Goal: Task Accomplishment & Management: Complete application form

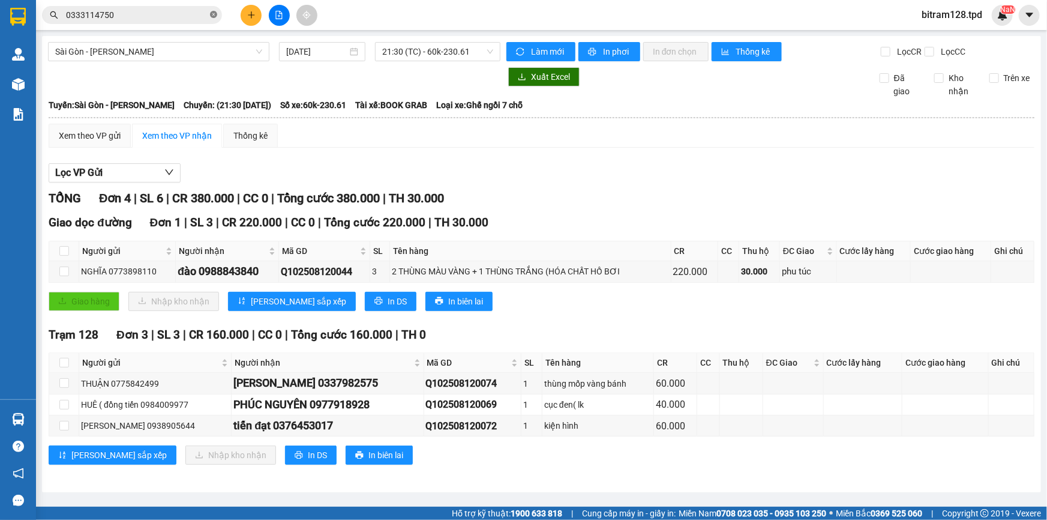
click at [214, 13] on icon "close-circle" at bounding box center [213, 14] width 7 height 7
click at [256, 14] on button at bounding box center [251, 15] width 21 height 21
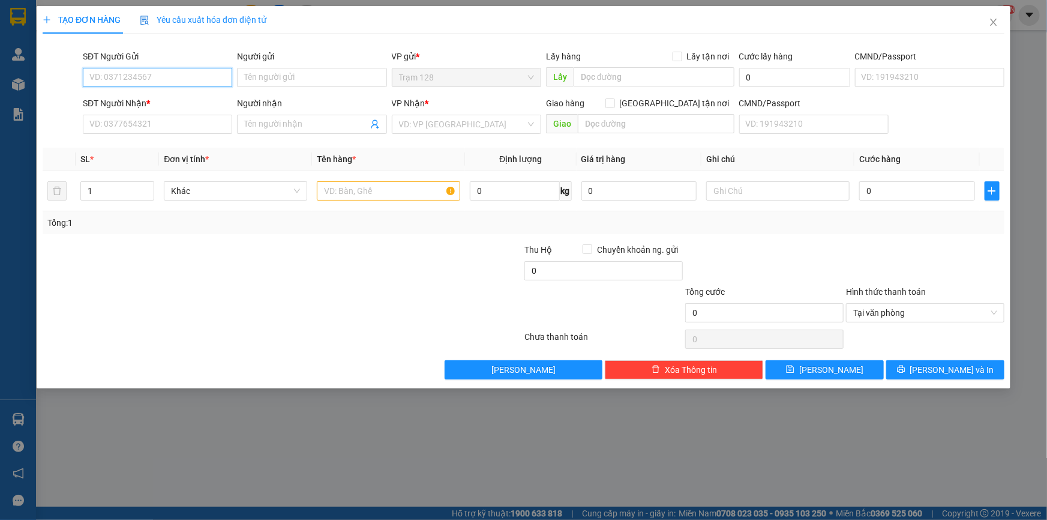
click at [152, 80] on input "SĐT Người Gửi" at bounding box center [157, 77] width 149 height 19
type input "0968657800"
click at [259, 77] on input "Người gửi" at bounding box center [311, 77] width 149 height 19
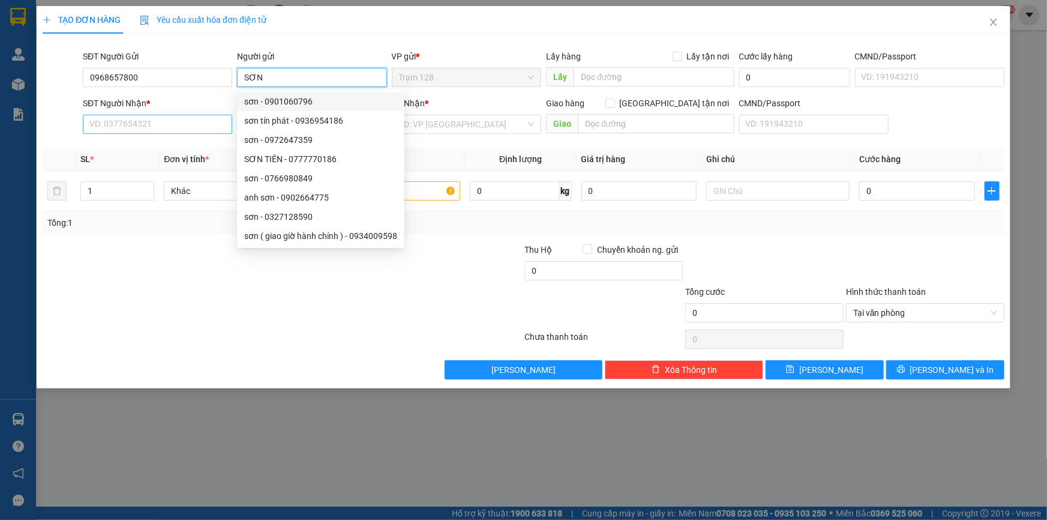
type input "SƠN"
click at [131, 125] on input "SĐT Người Nhận *" at bounding box center [157, 124] width 149 height 19
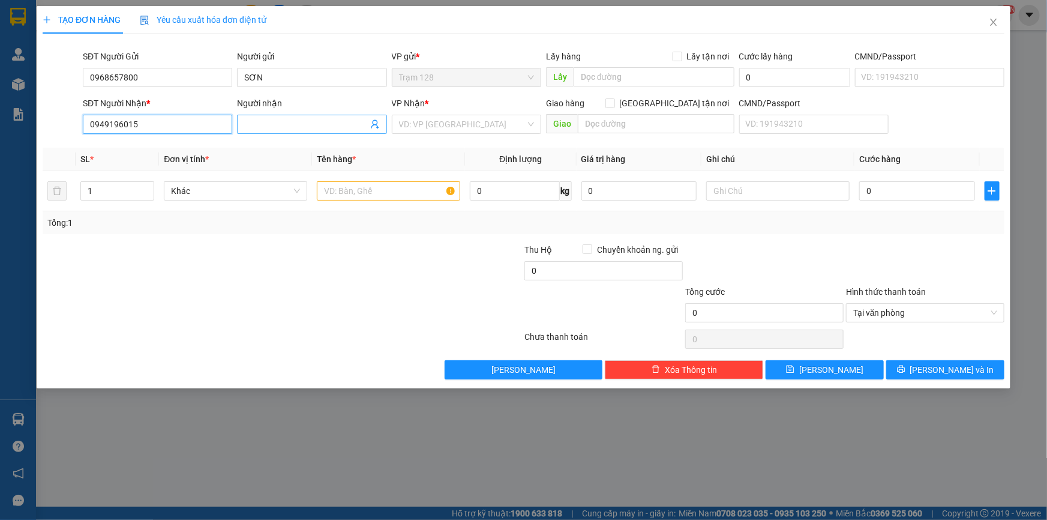
type input "0949196015"
click at [266, 121] on input "Người nhận" at bounding box center [305, 124] width 123 height 13
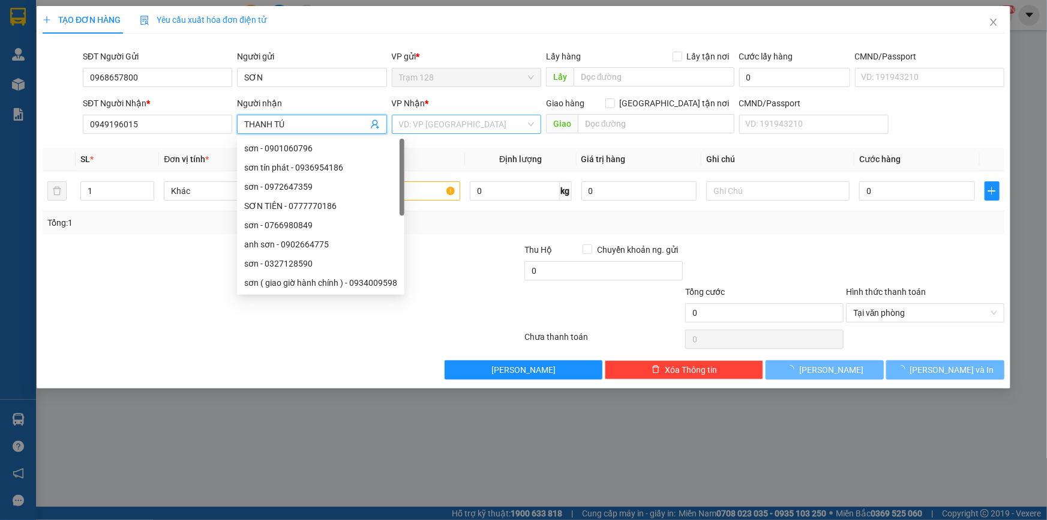
type input "THANH TÚ"
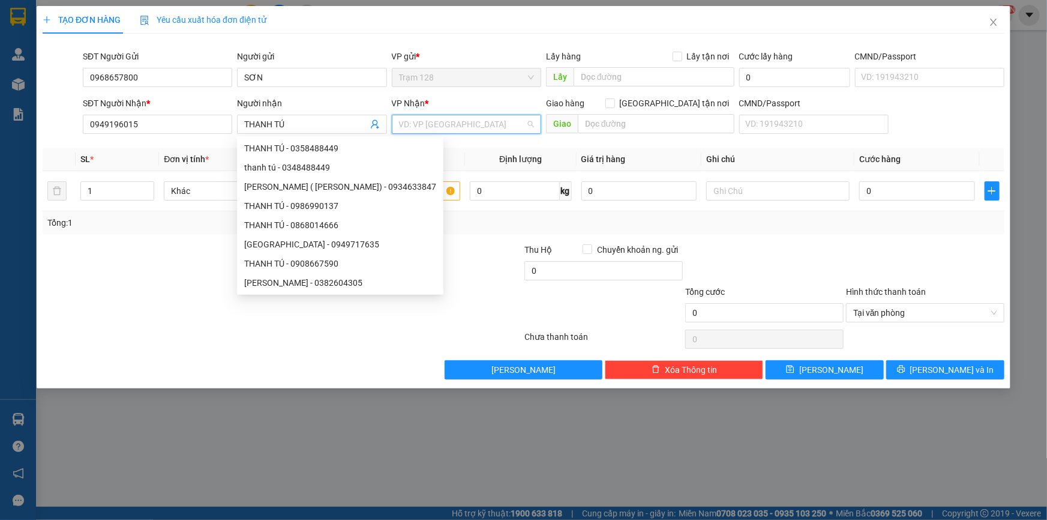
click at [424, 131] on input "search" at bounding box center [462, 124] width 127 height 18
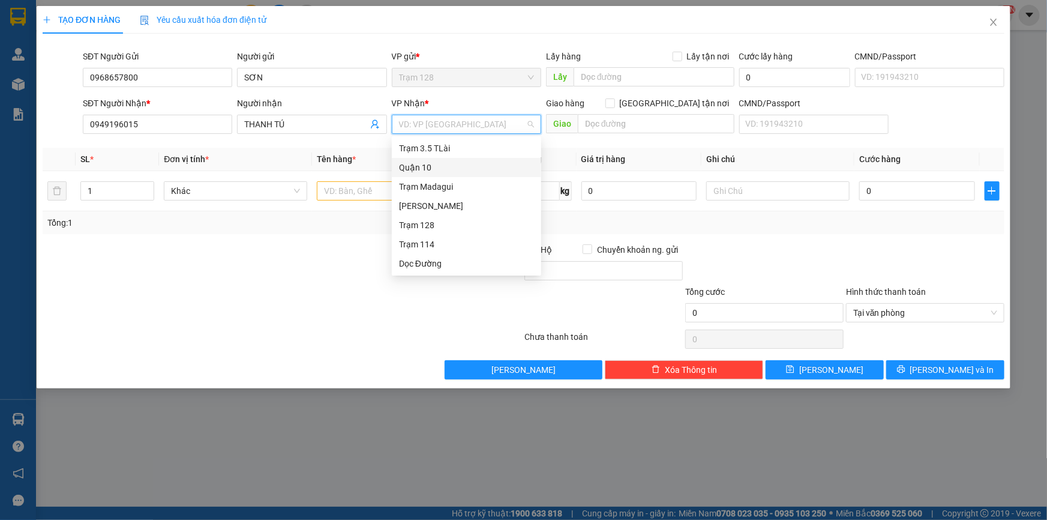
click at [440, 170] on div "Quận 10" at bounding box center [466, 167] width 135 height 13
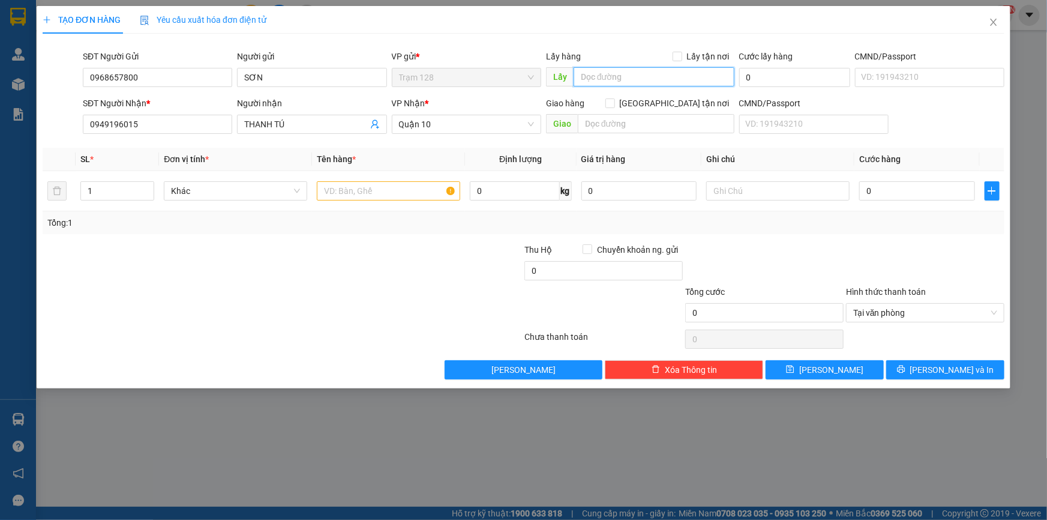
click at [607, 78] on input "text" at bounding box center [654, 76] width 161 height 19
type input "NGÃ 3 GIA CANH"
click at [343, 189] on input "text" at bounding box center [388, 190] width 143 height 19
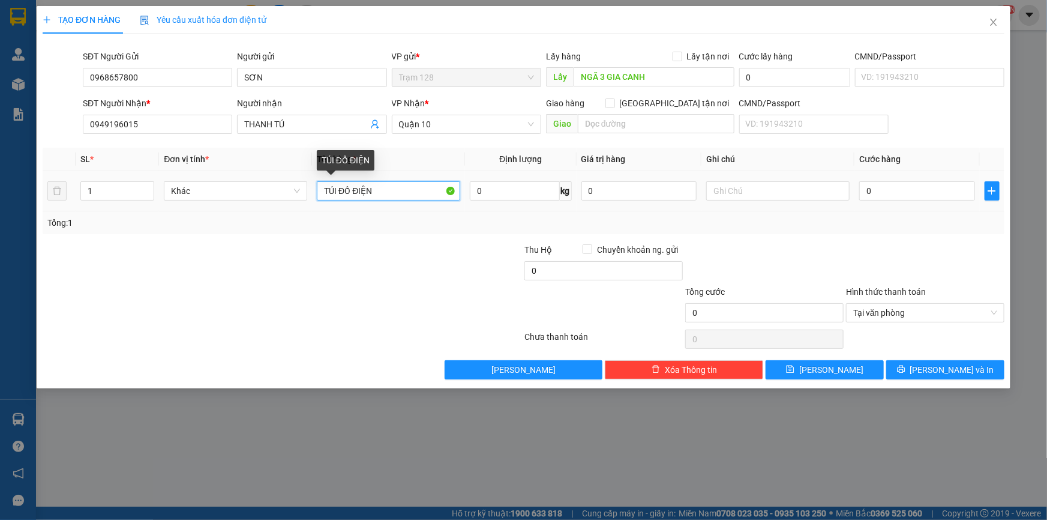
click at [334, 186] on input "TÚI ĐỒ ĐIỆN" at bounding box center [388, 190] width 143 height 19
type input "GIỎ ĐỒ ĐIỆN"
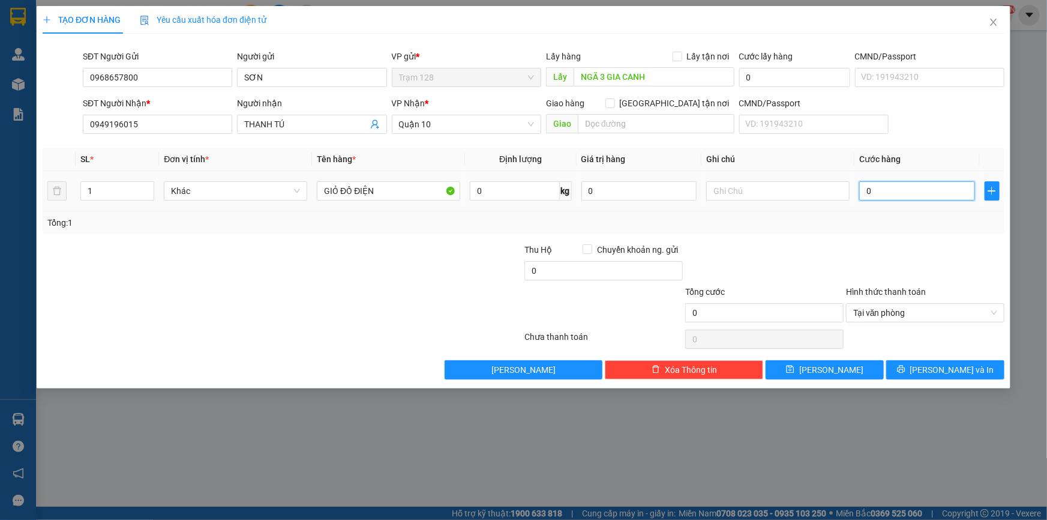
click at [882, 191] on input "0" at bounding box center [917, 190] width 116 height 19
type input "5"
type input "50"
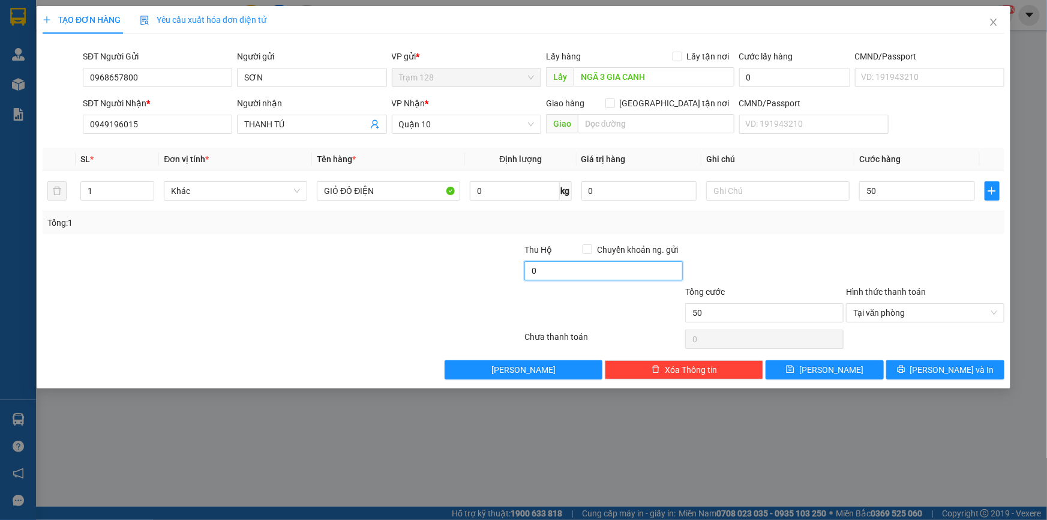
type input "50.000"
click at [538, 274] on input "0" at bounding box center [603, 270] width 158 height 19
type input "20.000"
click at [794, 265] on div at bounding box center [764, 264] width 161 height 42
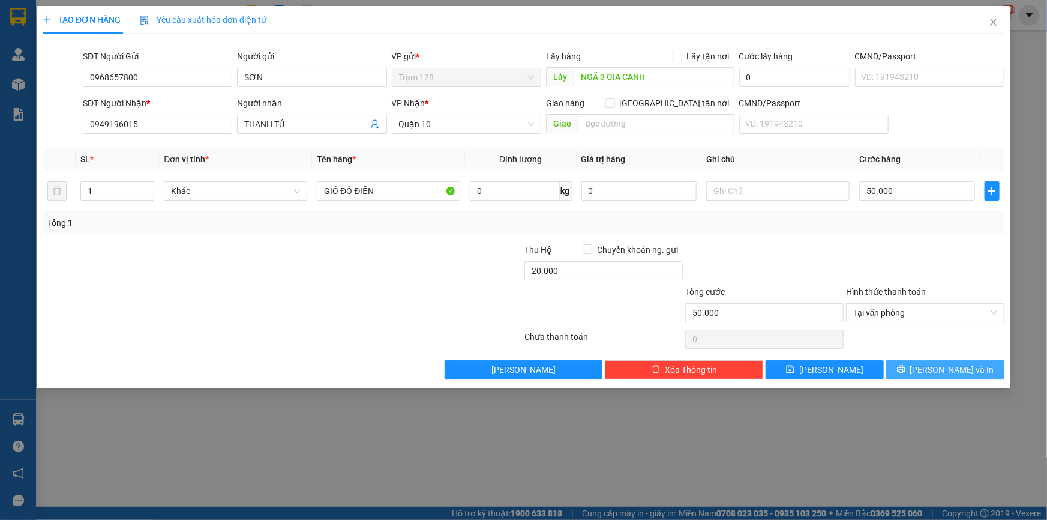
click at [935, 371] on span "[PERSON_NAME] và In" at bounding box center [952, 369] width 84 height 13
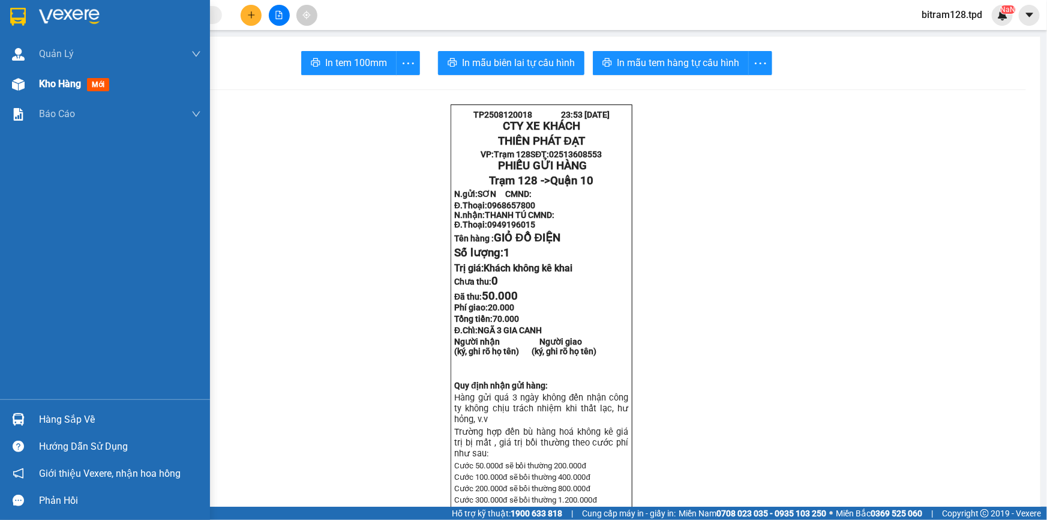
click at [60, 80] on span "Kho hàng" at bounding box center [60, 83] width 42 height 11
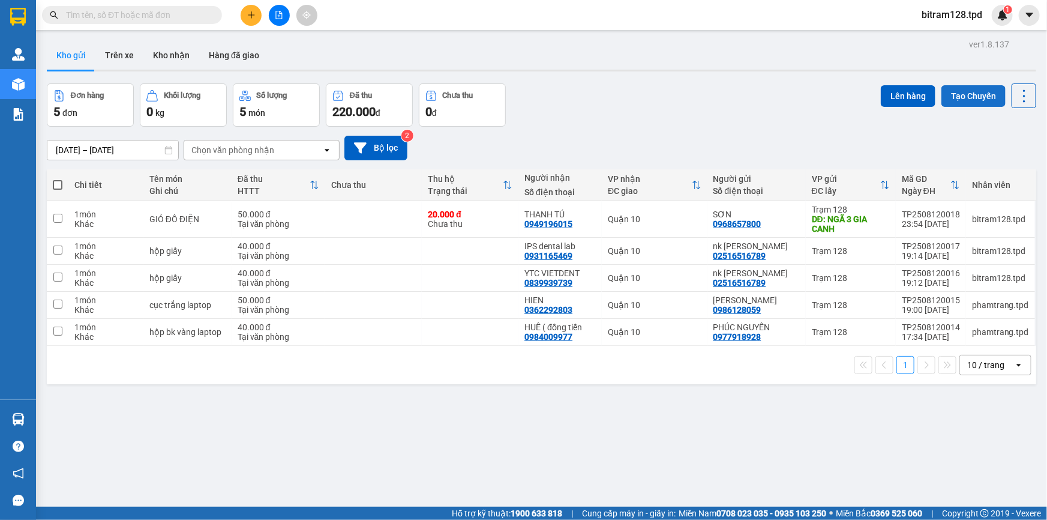
click at [953, 95] on button "Tạo Chuyến" at bounding box center [973, 96] width 64 height 22
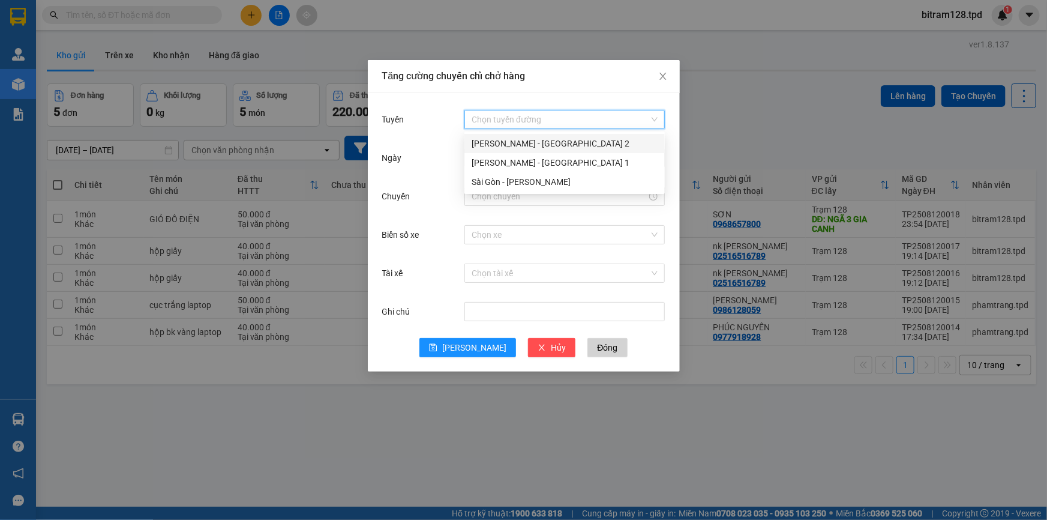
click at [503, 111] on input "Tuyến" at bounding box center [561, 119] width 178 height 18
click at [516, 145] on div "Phương Lâm - Sài Gòn 2" at bounding box center [565, 143] width 186 height 13
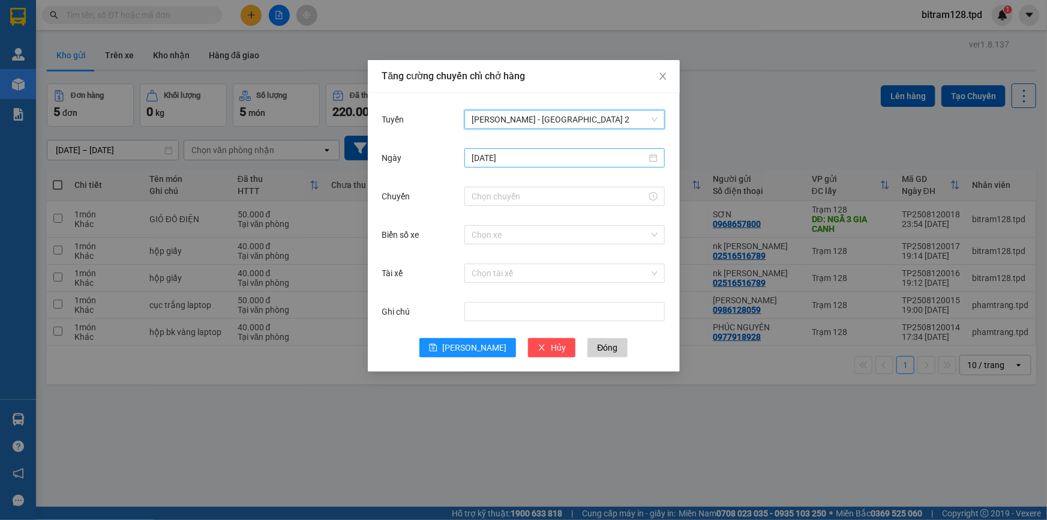
drag, startPoint x: 521, startPoint y: 155, endPoint x: 521, endPoint y: 161, distance: 6.0
click at [521, 155] on input "[DATE]" at bounding box center [559, 157] width 175 height 13
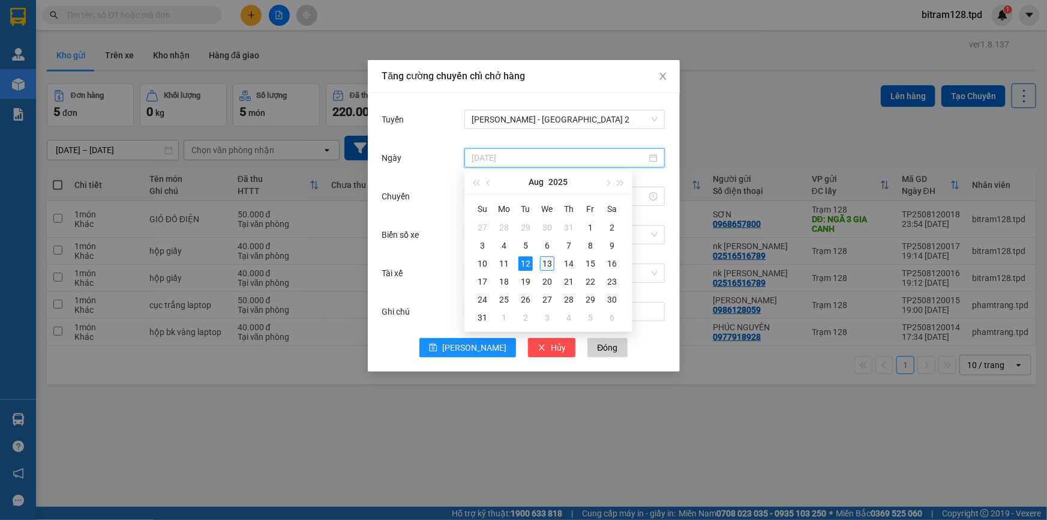
type input "13/08/2025"
click at [544, 260] on div "13" at bounding box center [547, 263] width 14 height 14
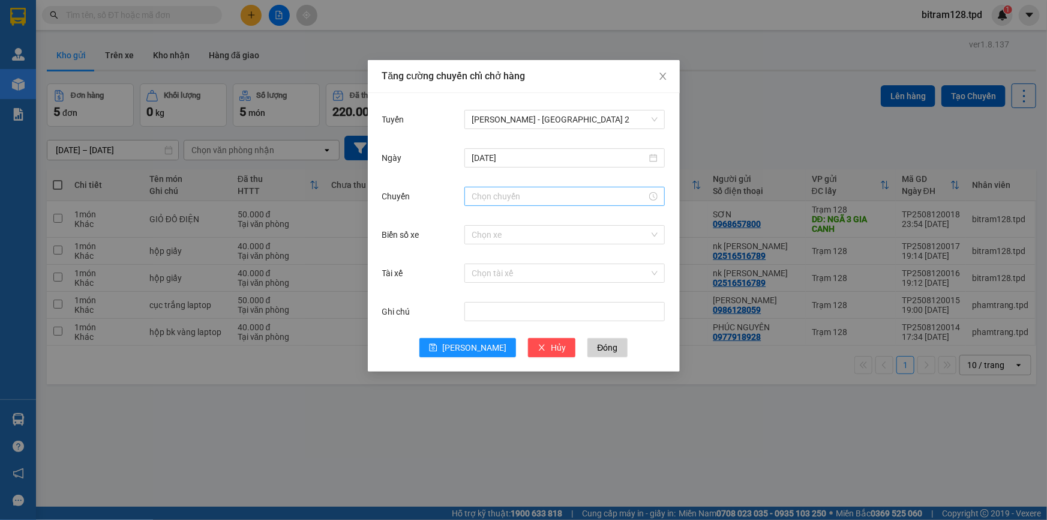
click at [482, 188] on div at bounding box center [564, 196] width 200 height 19
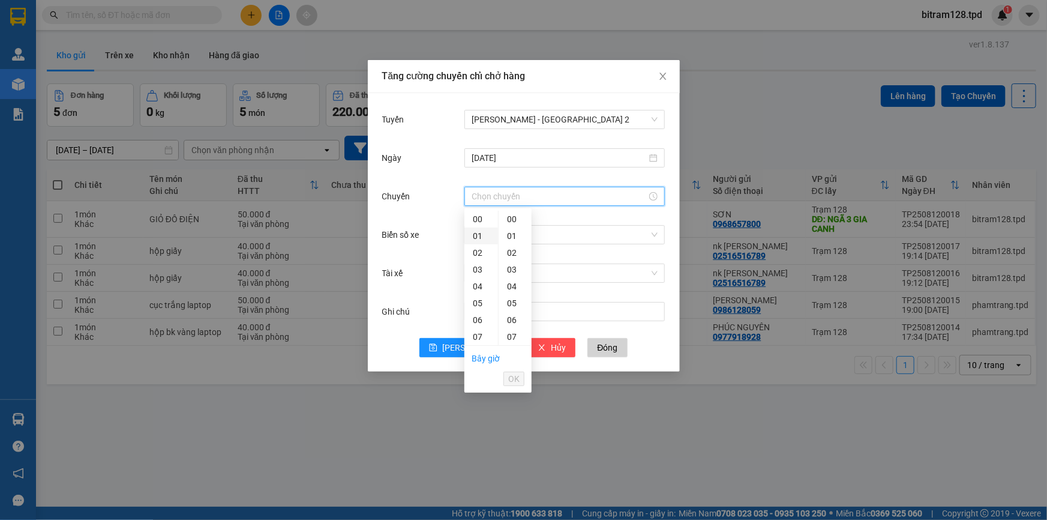
click at [472, 241] on div "01" at bounding box center [481, 235] width 34 height 17
type input "01:00"
drag, startPoint x: 517, startPoint y: 383, endPoint x: 497, endPoint y: 283, distance: 102.3
click at [514, 378] on span "OK" at bounding box center [513, 378] width 11 height 13
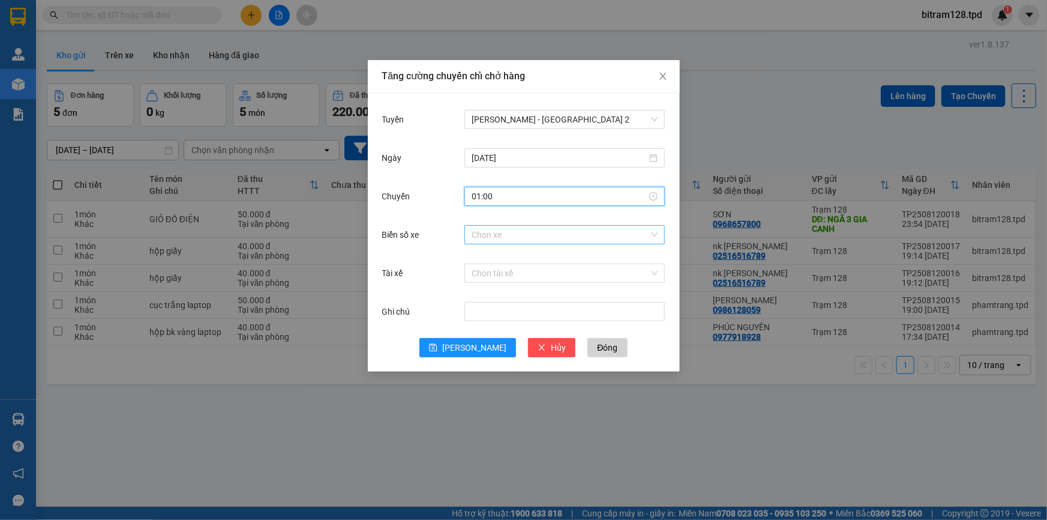
click at [484, 239] on input "Biển số xe" at bounding box center [561, 235] width 178 height 18
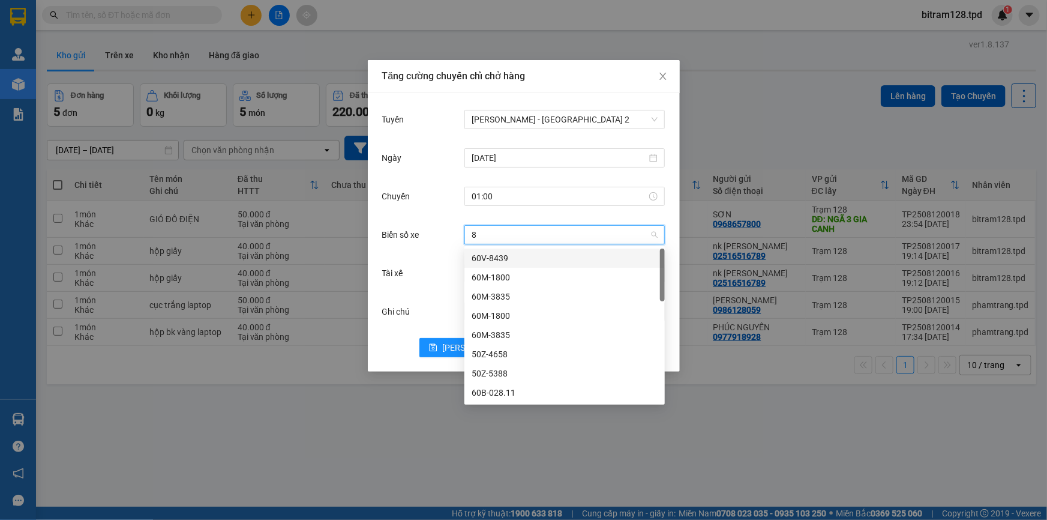
type input "89"
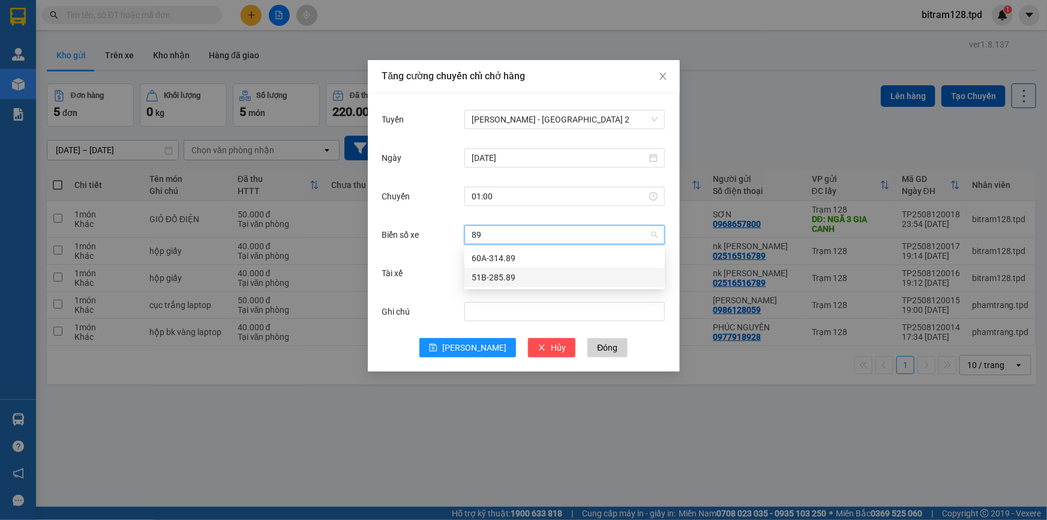
click at [516, 274] on div "51B-285.89" at bounding box center [565, 277] width 186 height 13
click at [516, 274] on input "Tài xế" at bounding box center [561, 273] width 178 height 18
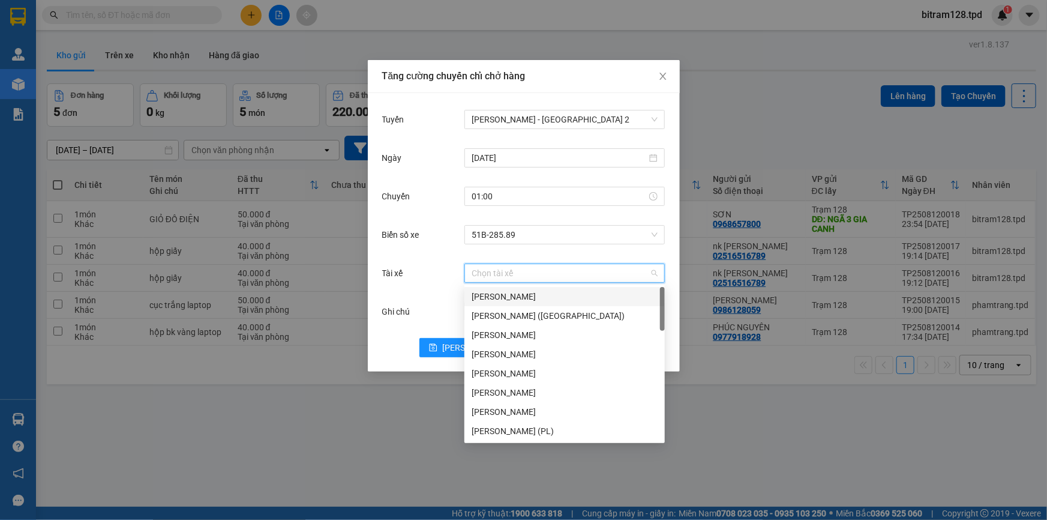
click at [509, 297] on div "Phạm Văn Chí" at bounding box center [565, 296] width 186 height 13
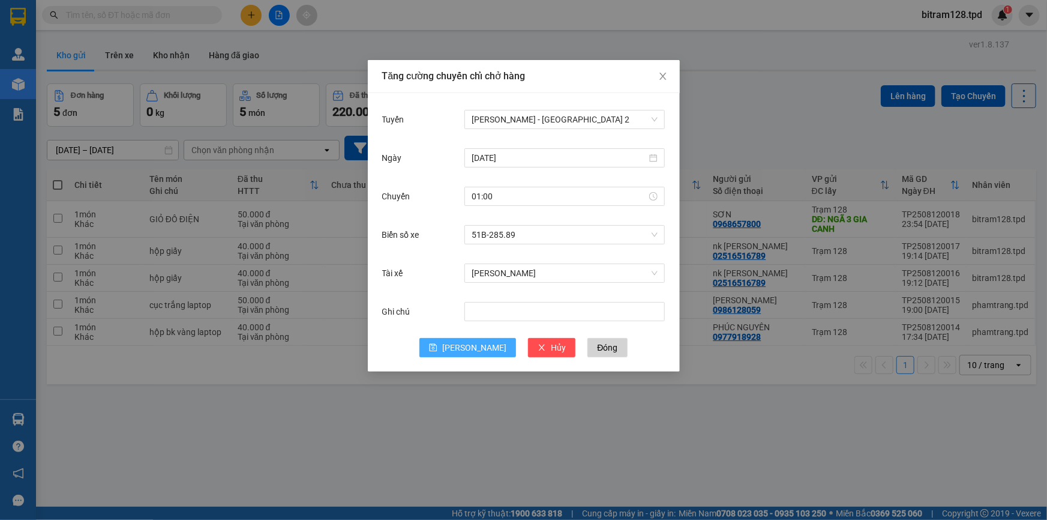
click at [466, 342] on button "[PERSON_NAME]" at bounding box center [467, 347] width 97 height 19
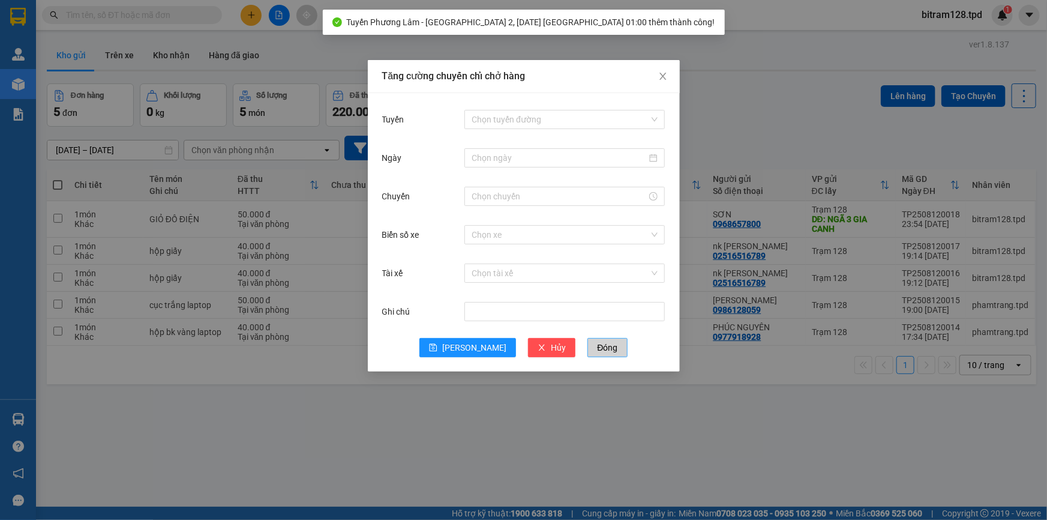
click at [597, 344] on span "Đóng" at bounding box center [607, 347] width 20 height 13
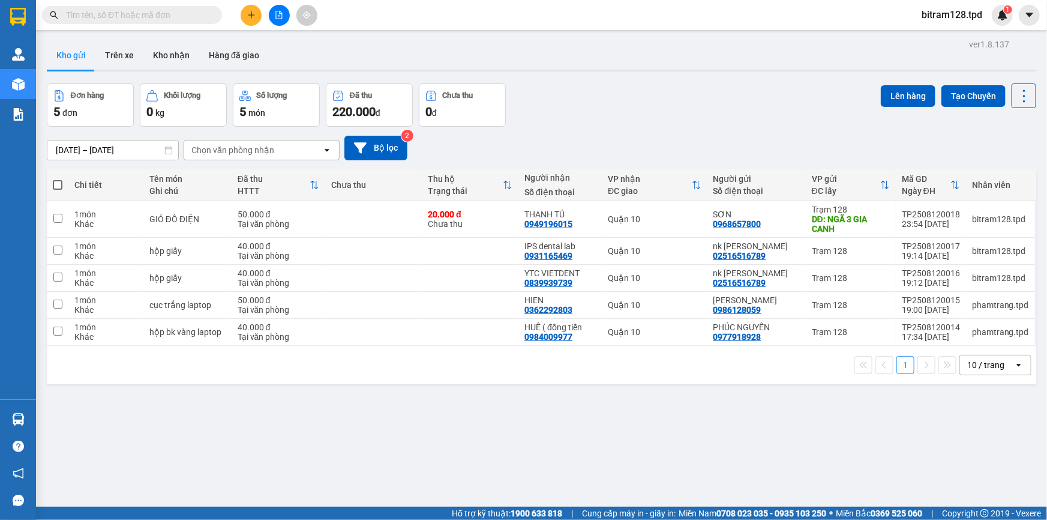
click at [61, 186] on span at bounding box center [58, 185] width 10 height 10
click at [58, 179] on input "checkbox" at bounding box center [58, 179] width 0 height 0
checkbox input "true"
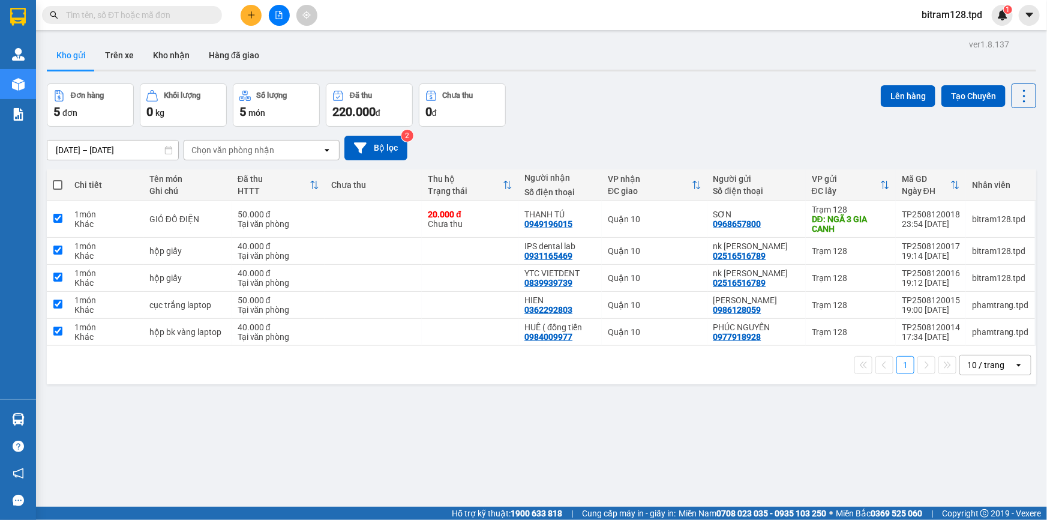
checkbox input "true"
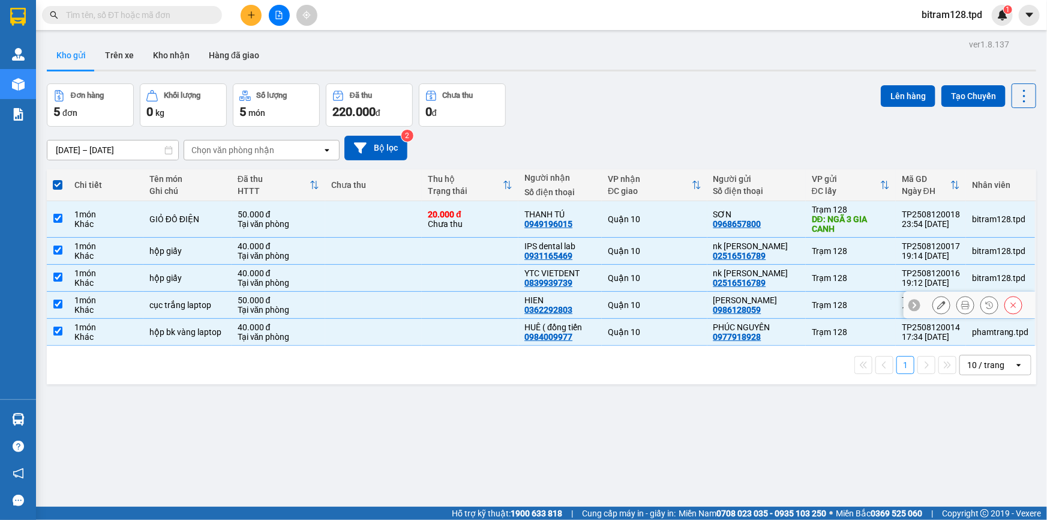
click at [58, 304] on input "checkbox" at bounding box center [57, 303] width 9 height 9
checkbox input "false"
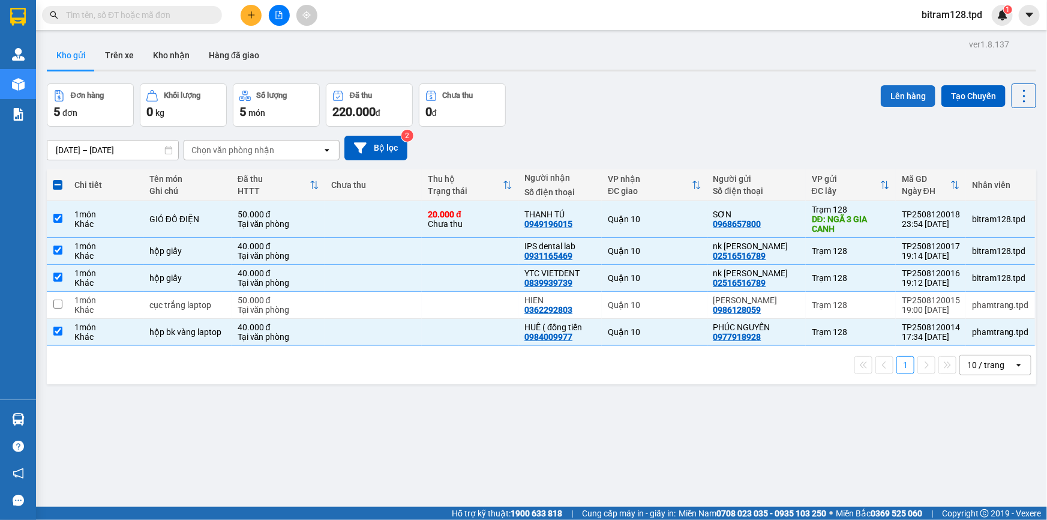
click at [907, 90] on button "Lên hàng" at bounding box center [908, 96] width 55 height 22
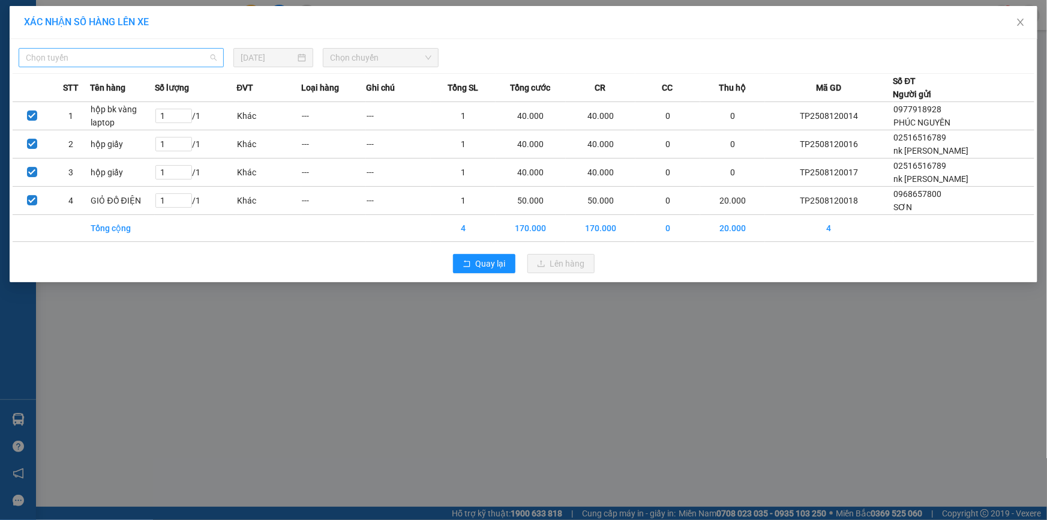
click at [138, 61] on span "Chọn tuyến" at bounding box center [121, 58] width 191 height 18
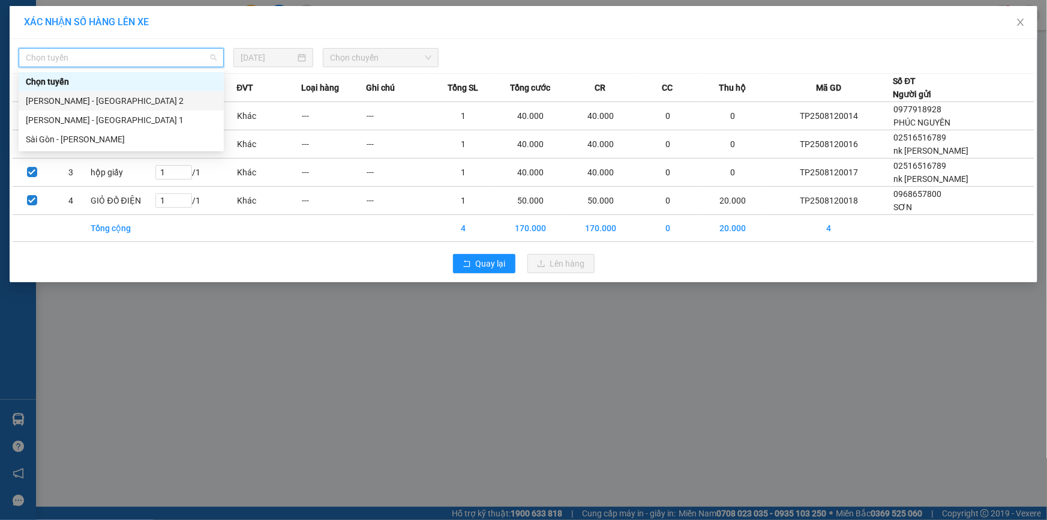
drag, startPoint x: 89, startPoint y: 103, endPoint x: 136, endPoint y: 101, distance: 46.9
click at [89, 102] on div "Phương Lâm - Sài Gòn 2" at bounding box center [121, 100] width 191 height 13
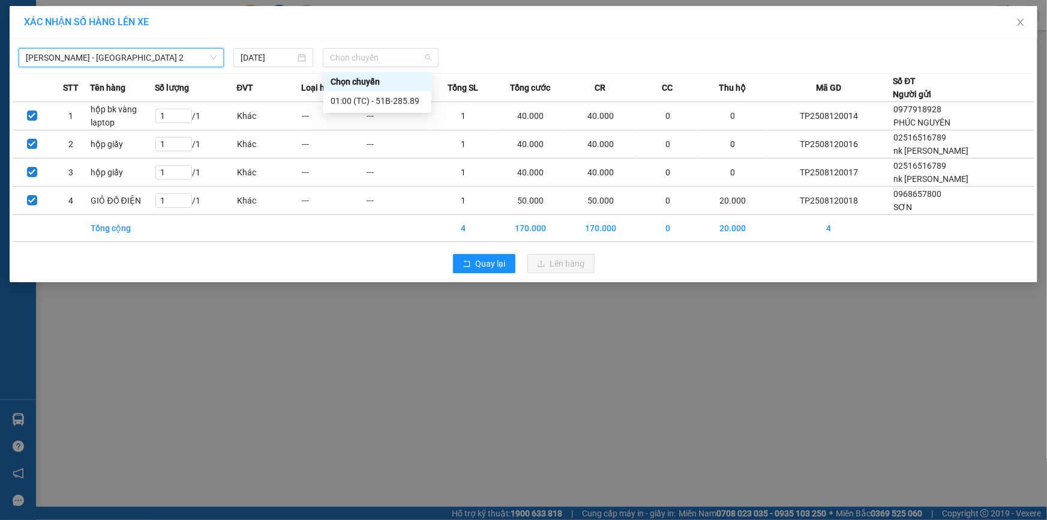
drag, startPoint x: 332, startPoint y: 56, endPoint x: 347, endPoint y: 77, distance: 25.5
click at [336, 60] on span "Chọn chuyến" at bounding box center [380, 58] width 101 height 18
click at [366, 101] on div "01:00 (TC) - 51B-285.89" at bounding box center [378, 100] width 94 height 13
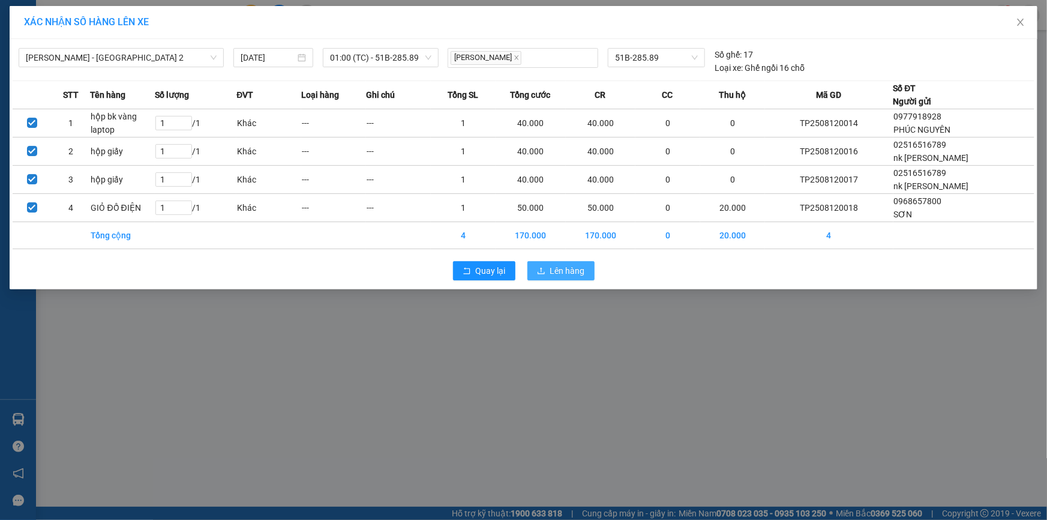
click at [563, 275] on span "Lên hàng" at bounding box center [567, 270] width 35 height 13
